Goal: Transaction & Acquisition: Purchase product/service

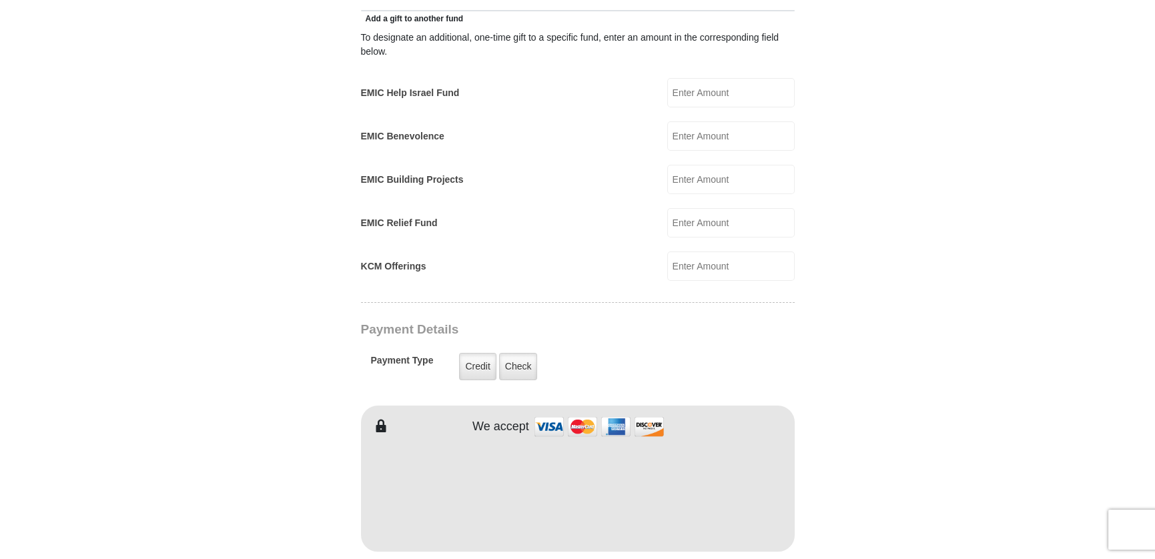
scroll to position [934, 0]
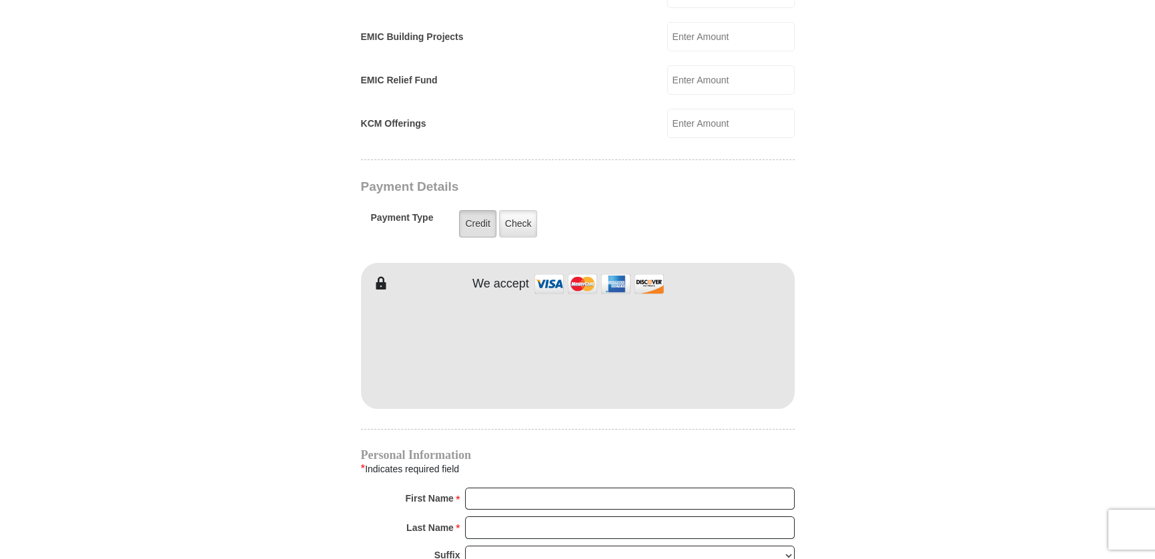
click at [464, 216] on label "Credit" at bounding box center [477, 223] width 37 height 27
click at [0, 0] on input "Credit" at bounding box center [0, 0] width 0 height 0
click at [158, 124] on body "[GEOGRAPHIC_DATA][DEMOGRAPHIC_DATA] Online Giving Because of gifts like yours, …" at bounding box center [577, 276] width 1155 height 2421
